Goal: Information Seeking & Learning: Learn about a topic

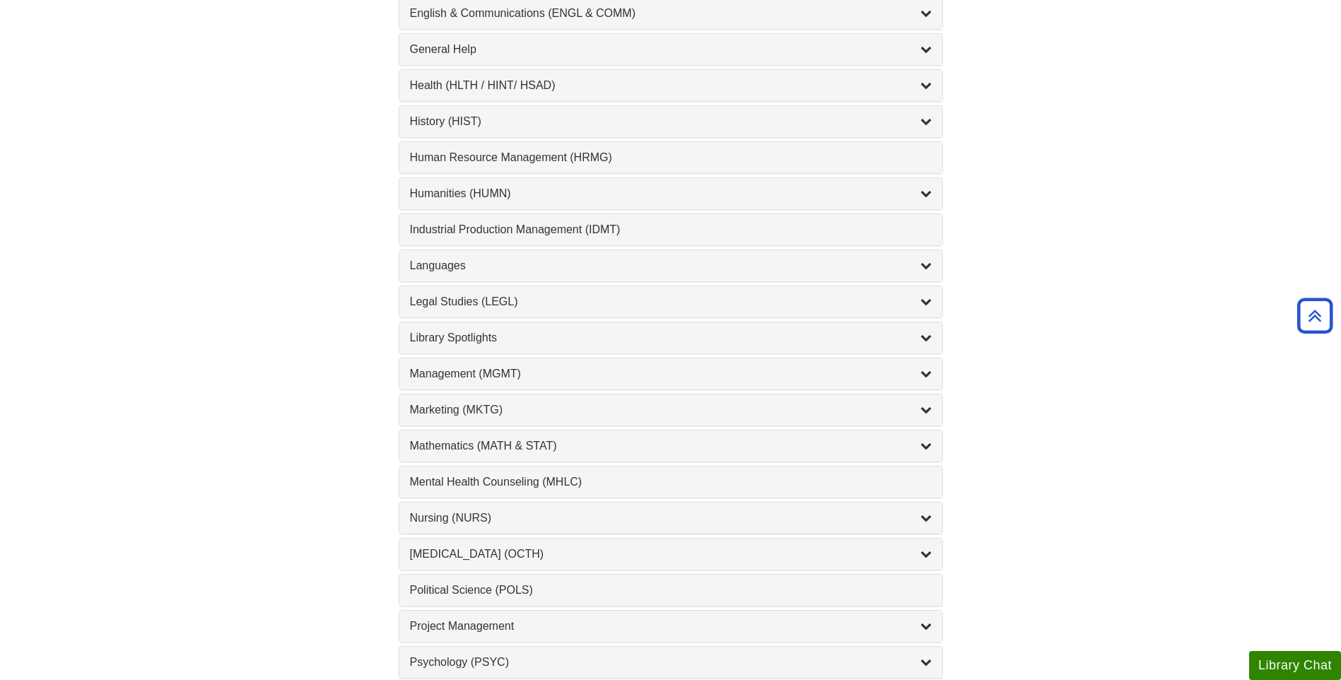
scroll to position [919, 0]
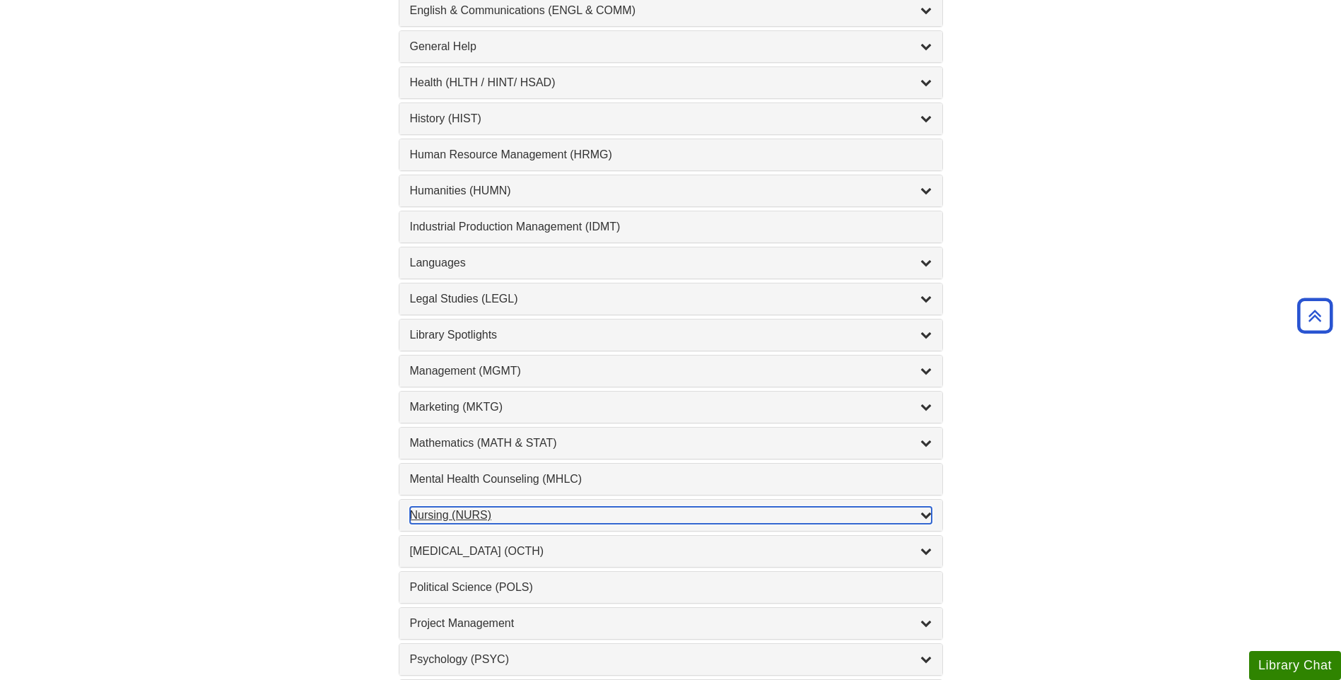
click at [451, 517] on div "Nursing (NURS) , 14 guides" at bounding box center [671, 515] width 522 height 17
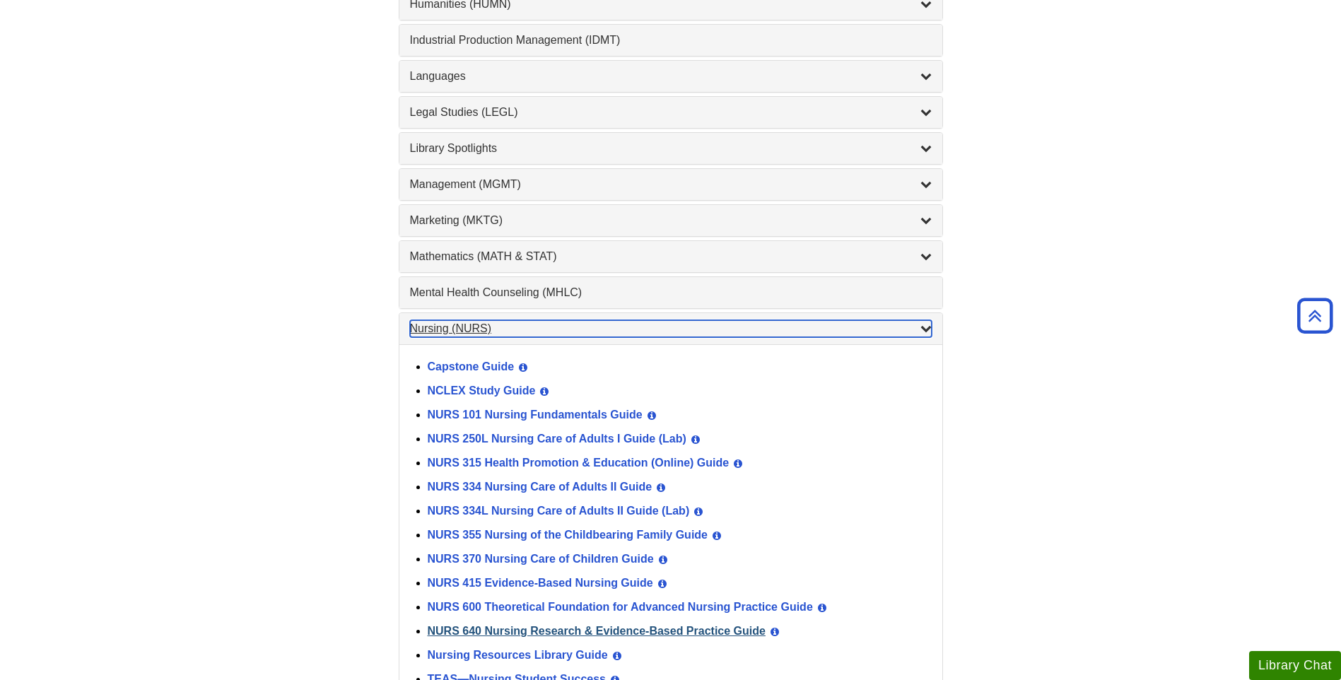
scroll to position [1131, 0]
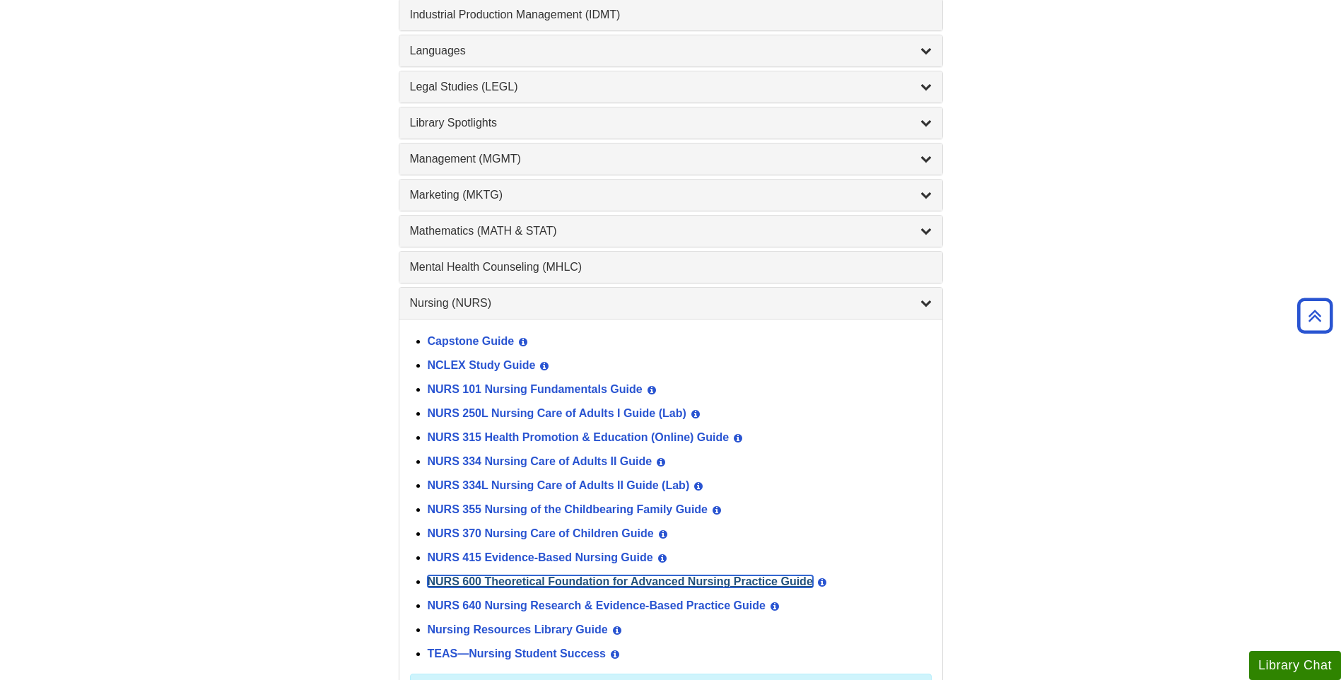
click at [466, 584] on link "NURS 600 Theoretical Foundation for Advanced Nursing Practice Guide" at bounding box center [620, 581] width 385 height 12
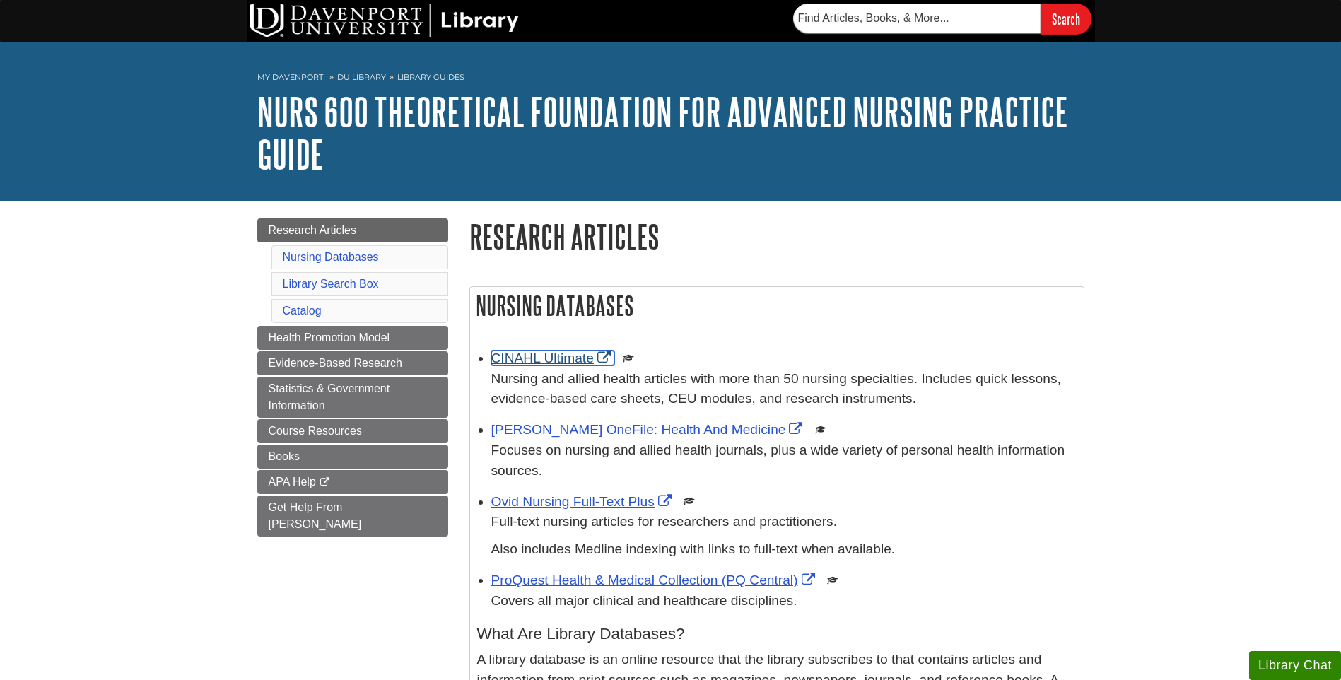
click at [553, 360] on link "CINAHL Ultimate" at bounding box center [552, 358] width 123 height 15
